Goal: Navigation & Orientation: Understand site structure

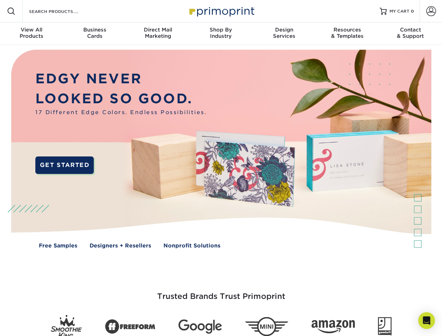
click at [221, 168] on img at bounding box center [221, 154] width 438 height 219
click at [11, 11] on span at bounding box center [11, 11] width 8 height 8
click at [431, 11] on span at bounding box center [431, 11] width 10 height 10
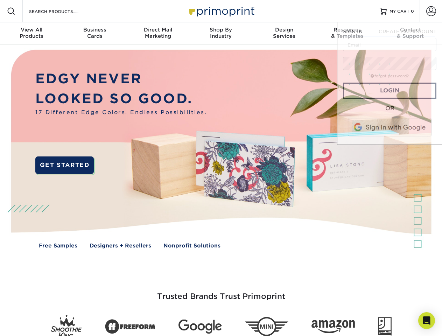
click at [32, 34] on div "View All Products" at bounding box center [31, 33] width 63 height 13
click at [95, 34] on div "Business Cards" at bounding box center [94, 33] width 63 height 13
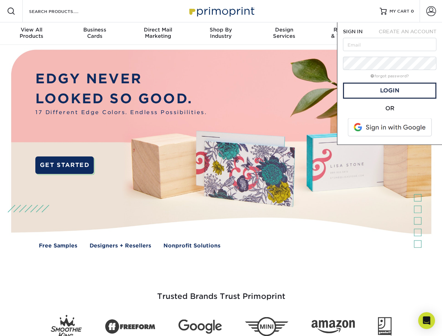
click at [158, 34] on div "Direct Mail Marketing" at bounding box center [157, 33] width 63 height 13
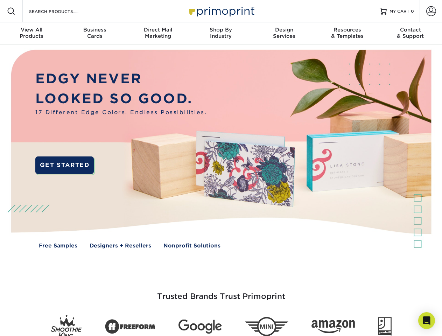
click at [221, 34] on div "Shop By Industry" at bounding box center [220, 33] width 63 height 13
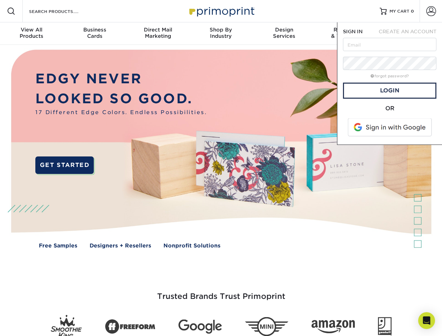
click at [284, 34] on div "Design Services" at bounding box center [284, 33] width 63 height 13
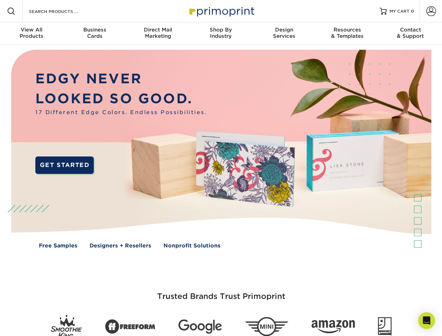
click at [347, 34] on span "SIGN IN" at bounding box center [353, 32] width 20 height 6
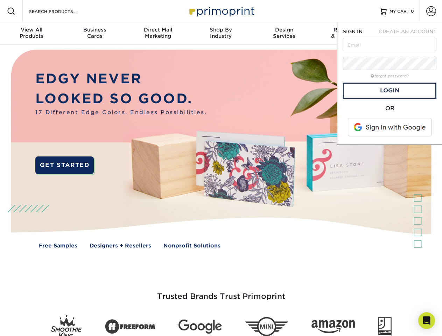
click at [411, 34] on div "Contact & Support" at bounding box center [410, 33] width 63 height 13
